Goal: Task Accomplishment & Management: Use online tool/utility

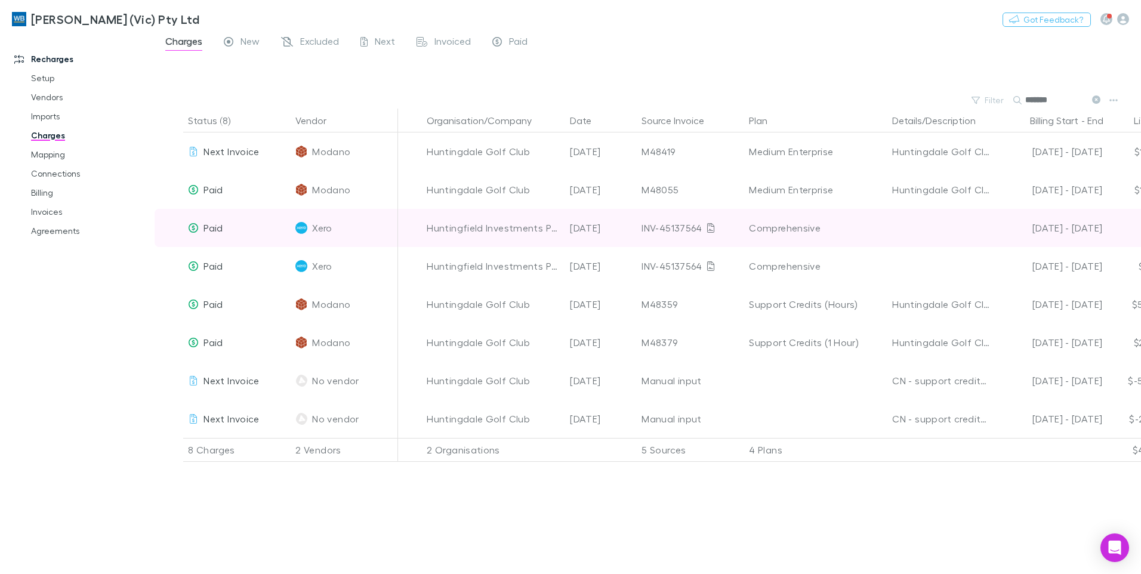
scroll to position [0, 226]
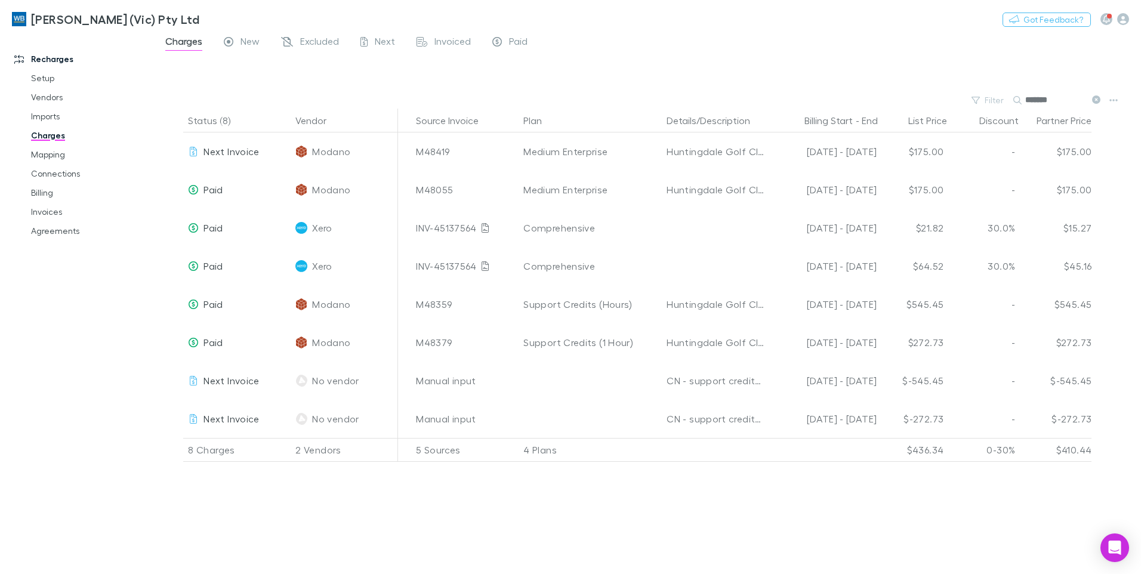
click at [1099, 100] on icon at bounding box center [1096, 99] width 8 height 8
click at [992, 100] on div "Filter Search *******" at bounding box center [648, 100] width 987 height 17
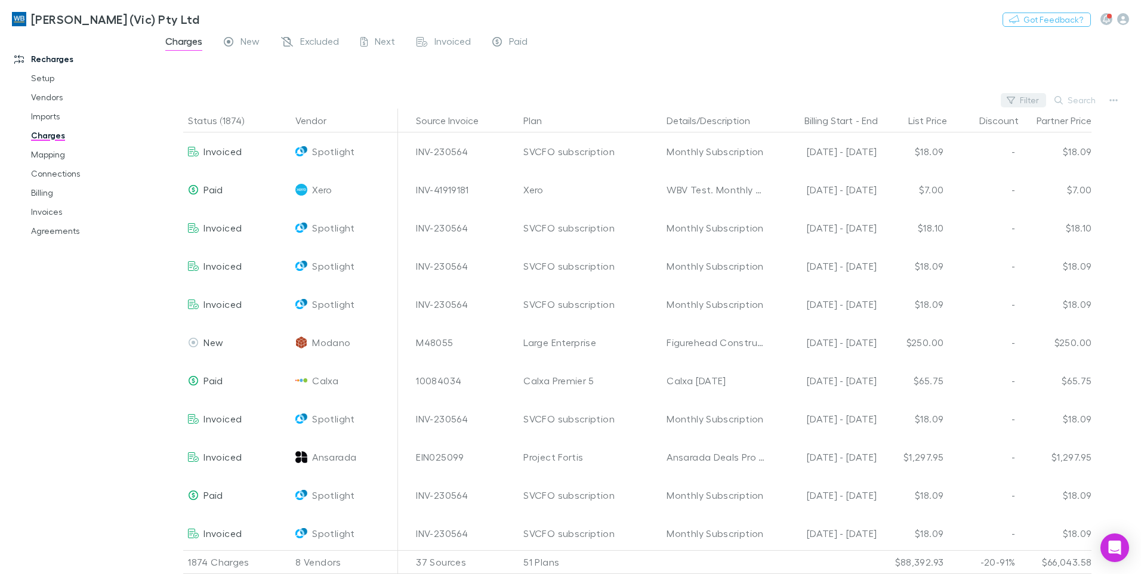
click at [1034, 97] on button "Filter" at bounding box center [1023, 100] width 45 height 14
click at [1028, 103] on button "Filter" at bounding box center [1023, 100] width 45 height 14
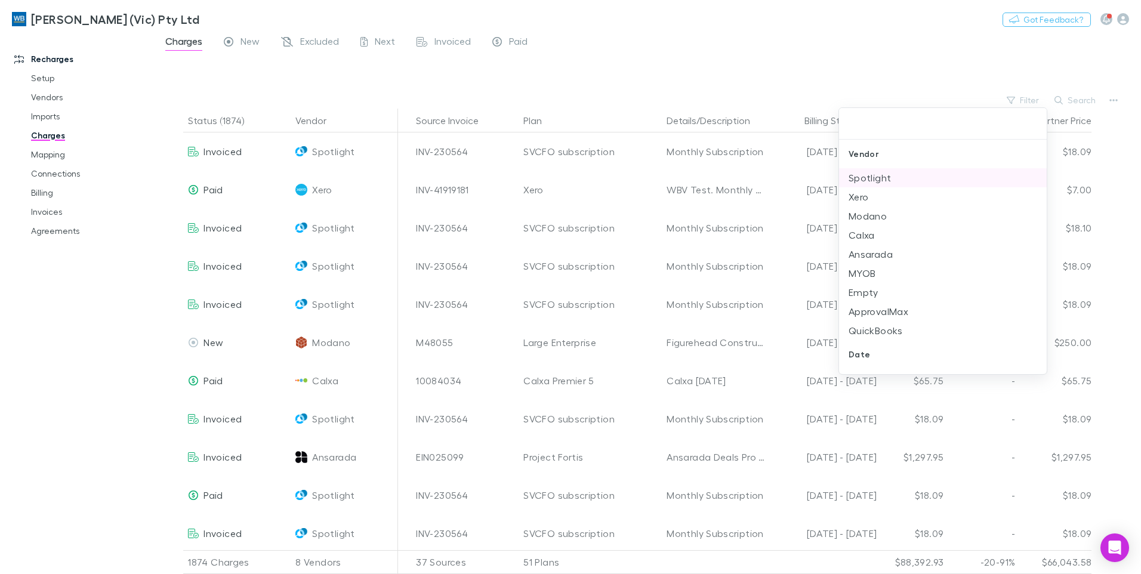
click at [881, 178] on li "Spotlight" at bounding box center [943, 177] width 208 height 19
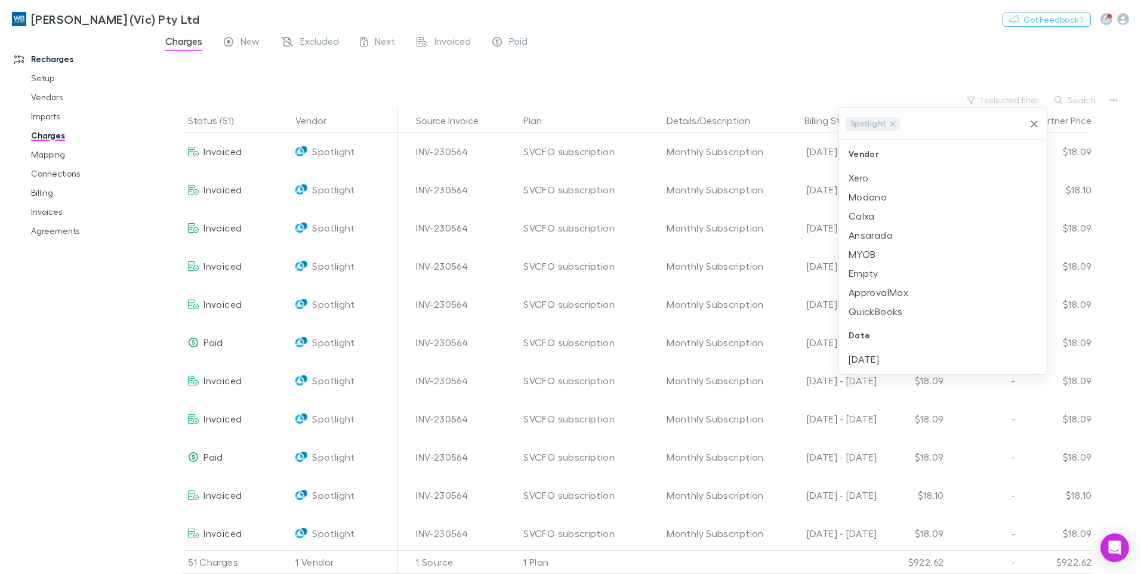
click at [905, 37] on div at bounding box center [570, 287] width 1141 height 574
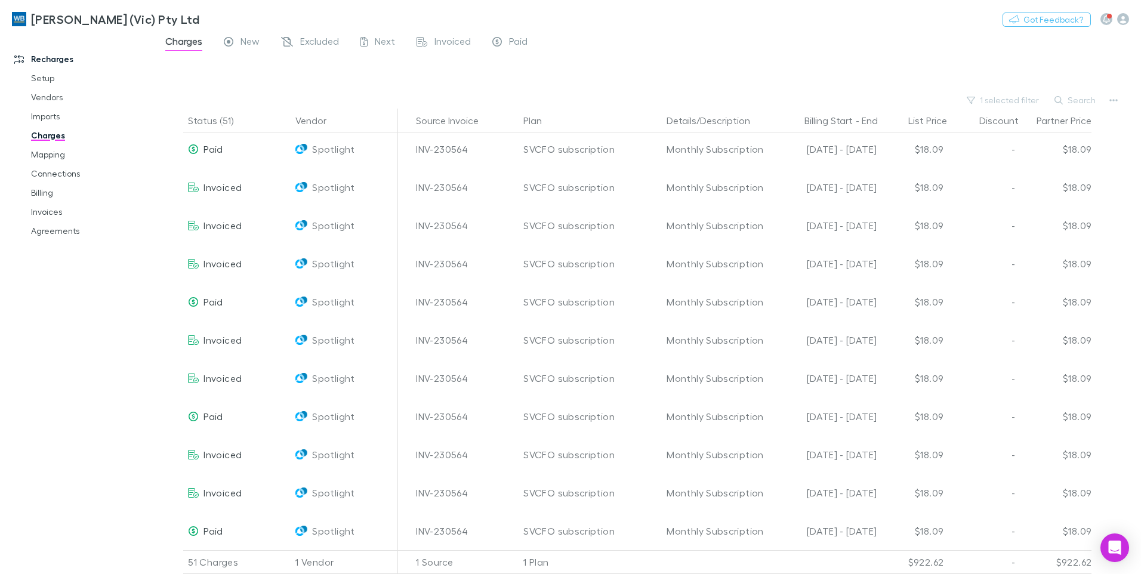
scroll to position [1543, 226]
click at [1082, 98] on button "Search" at bounding box center [1076, 100] width 54 height 14
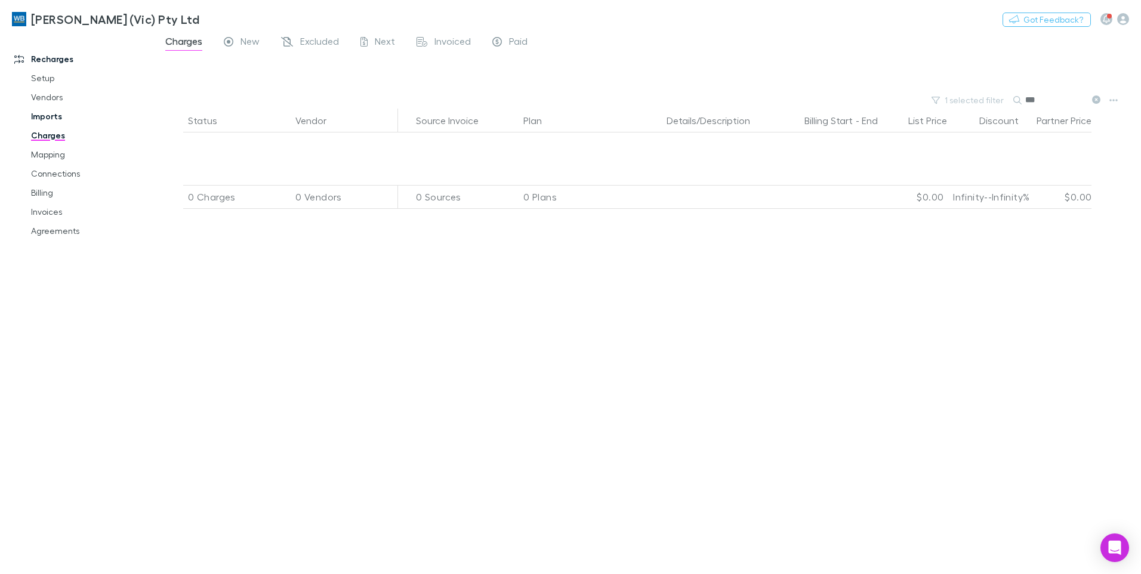
type input "***"
click at [54, 116] on link "Imports" at bounding box center [90, 116] width 142 height 19
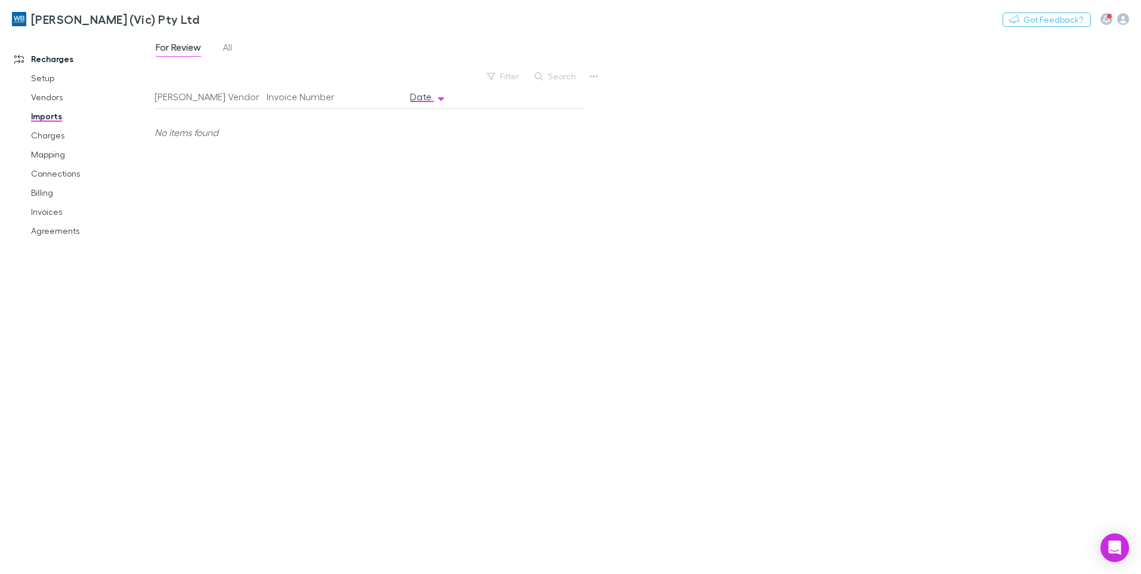
click at [216, 44] on div "For Review All" at bounding box center [199, 48] width 88 height 19
click at [222, 45] on link "All" at bounding box center [227, 48] width 12 height 19
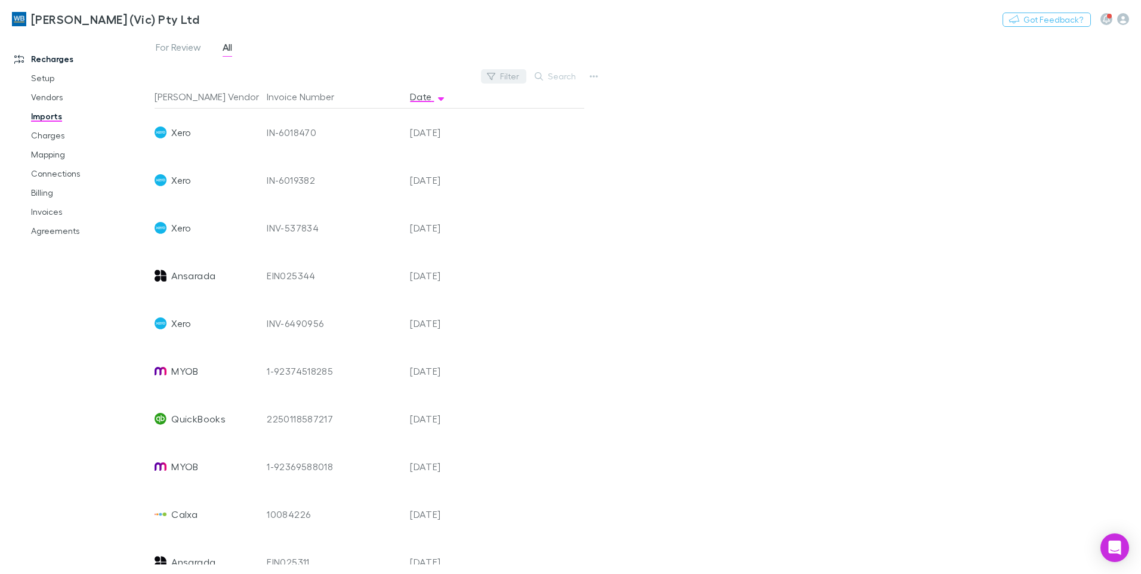
click at [503, 75] on button "Filter" at bounding box center [503, 76] width 45 height 14
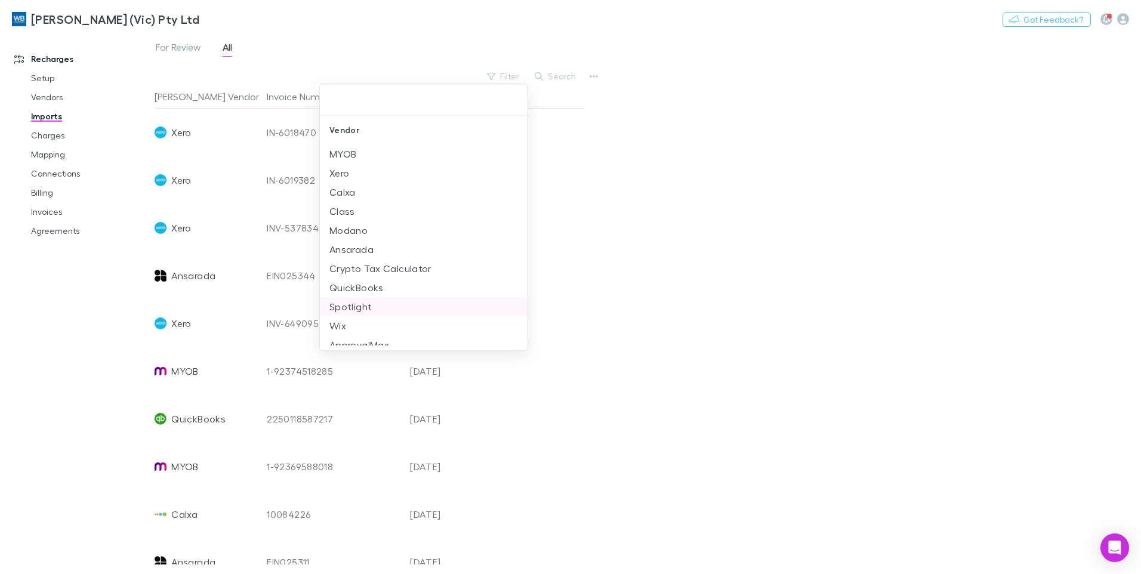
click at [369, 307] on li "Spotlight" at bounding box center [424, 306] width 208 height 19
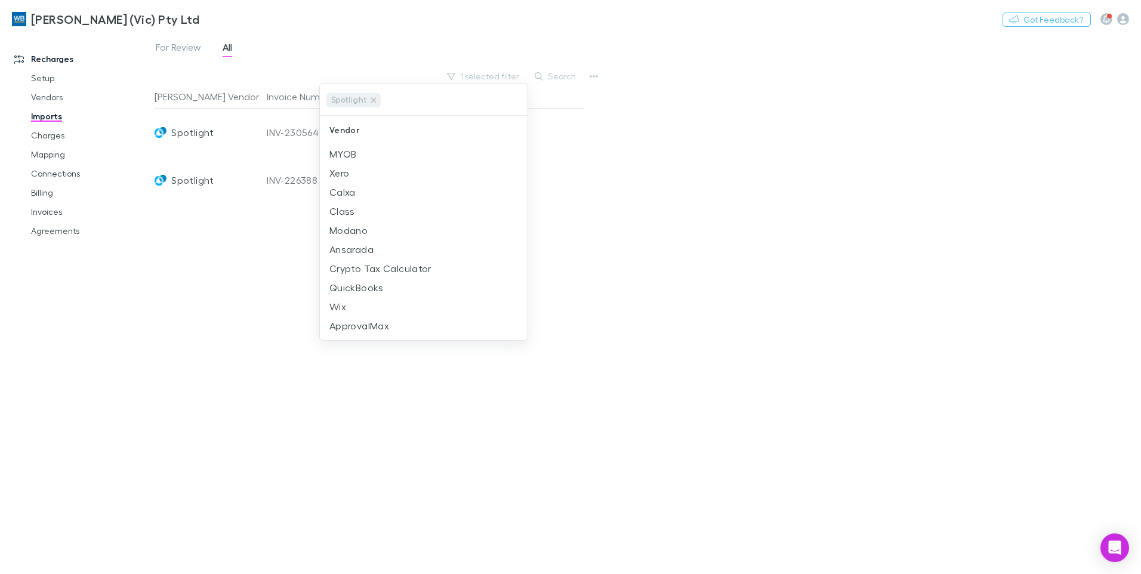
click at [805, 161] on div at bounding box center [570, 287] width 1141 height 574
